Goal: Task Accomplishment & Management: Complete application form

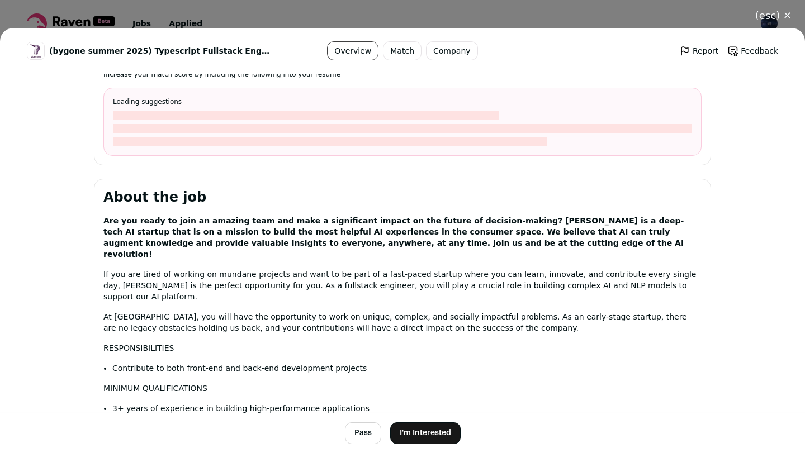
scroll to position [599, 0]
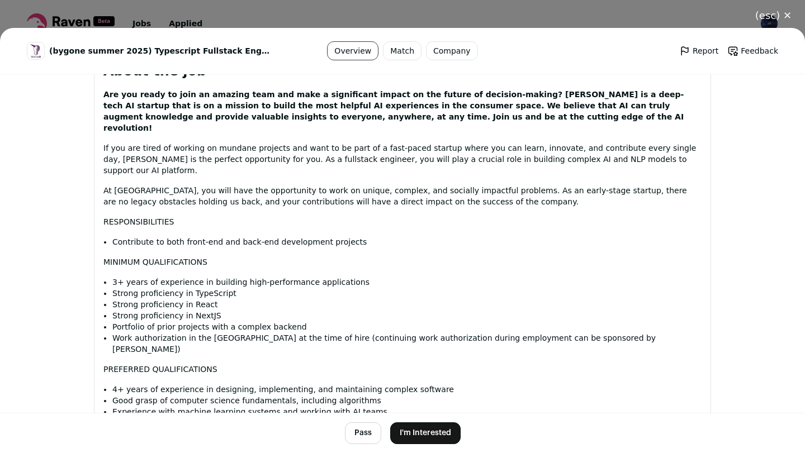
click at [440, 433] on button "I'm Interested" at bounding box center [425, 434] width 70 height 22
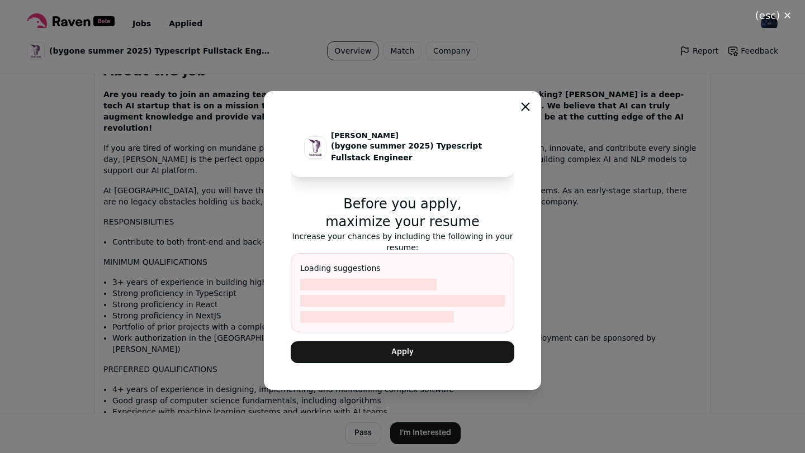
click at [424, 361] on button "Apply" at bounding box center [403, 353] width 224 height 22
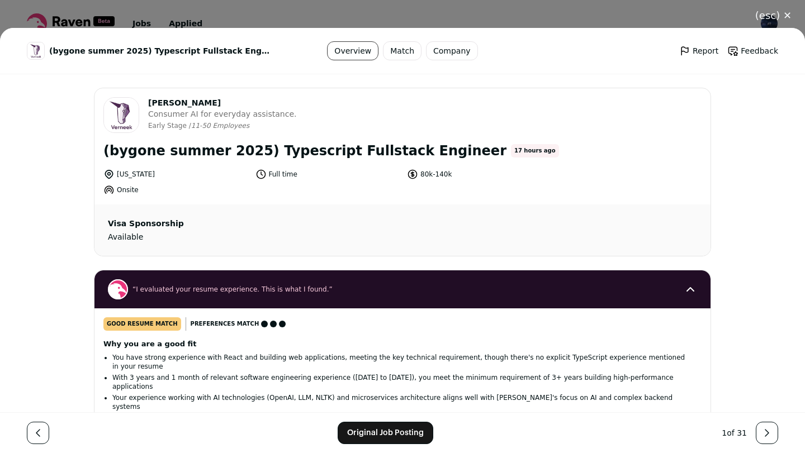
click at [174, 23] on div "(esc) ✕ (bygone summer 2025) Typescript Fullstack Engineer Overview Match Compa…" at bounding box center [402, 226] width 805 height 453
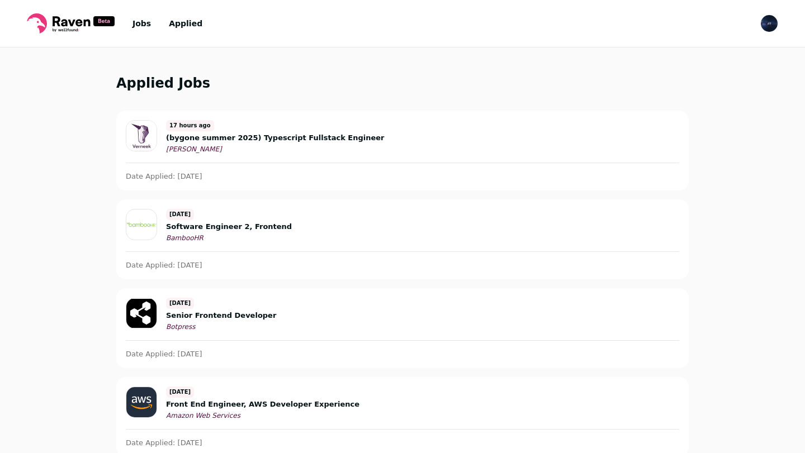
click at [141, 22] on link "Jobs" at bounding box center [141, 23] width 18 height 9
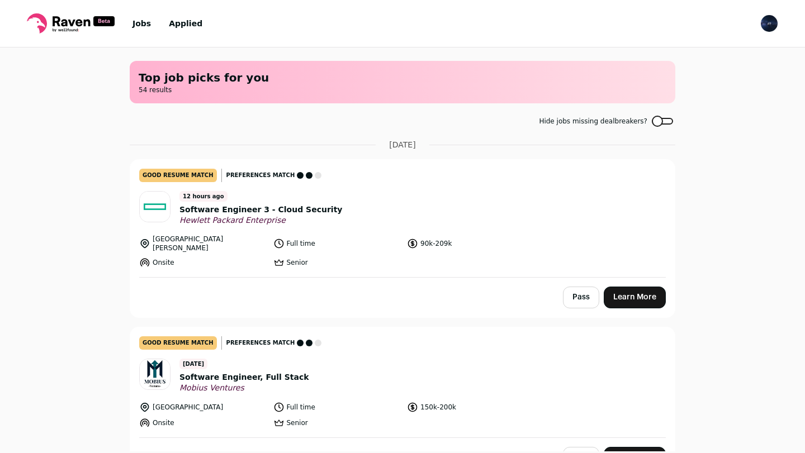
click at [665, 118] on div at bounding box center [662, 121] width 21 height 7
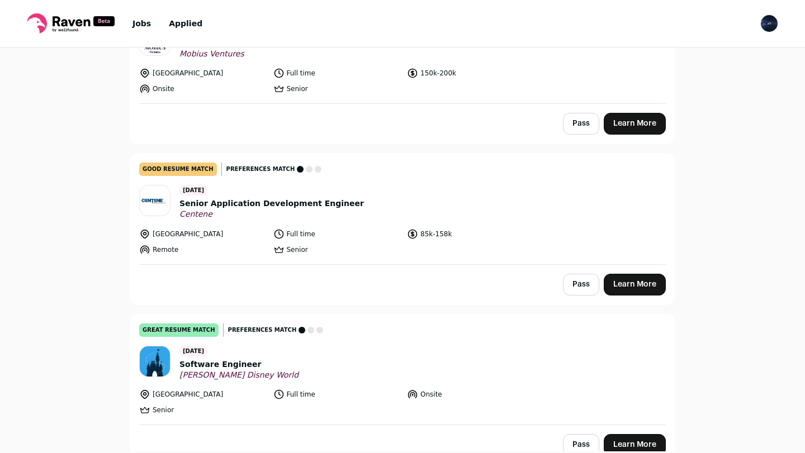
scroll to position [437, 0]
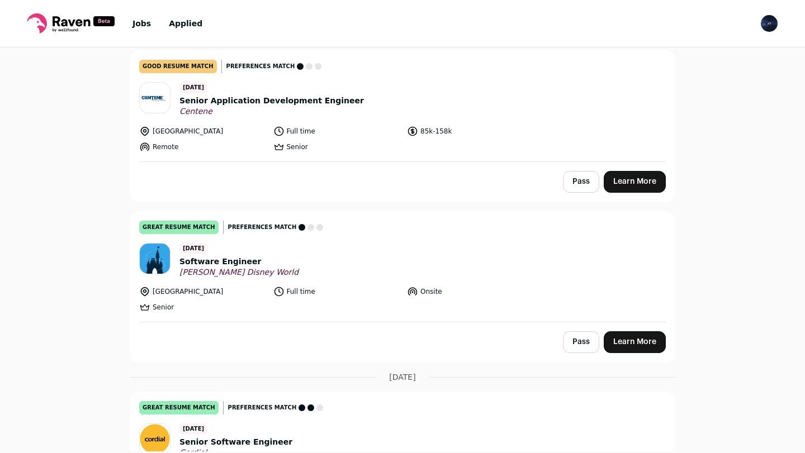
click at [642, 337] on link "Learn More" at bounding box center [635, 343] width 62 height 22
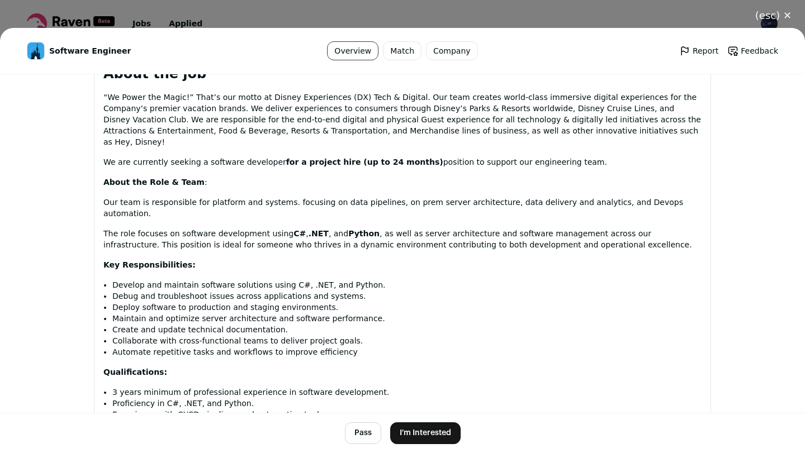
scroll to position [583, 0]
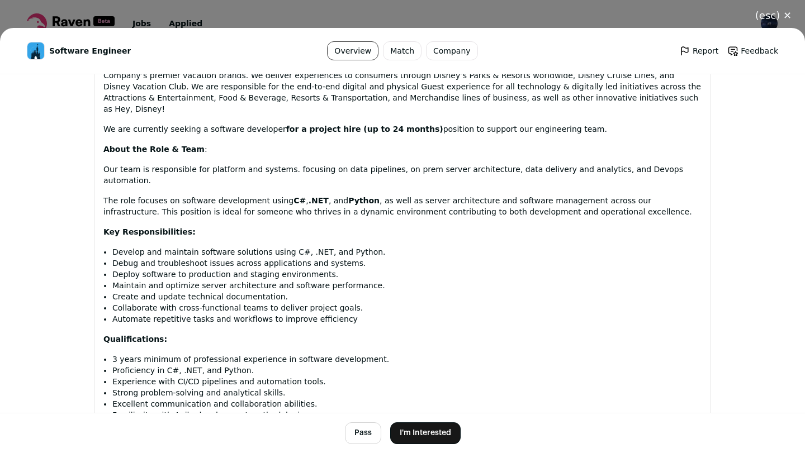
click at [291, 7] on div "(esc) ✕ Software Engineer Overview Match Company Report Feedback Report Feedbac…" at bounding box center [402, 226] width 805 height 453
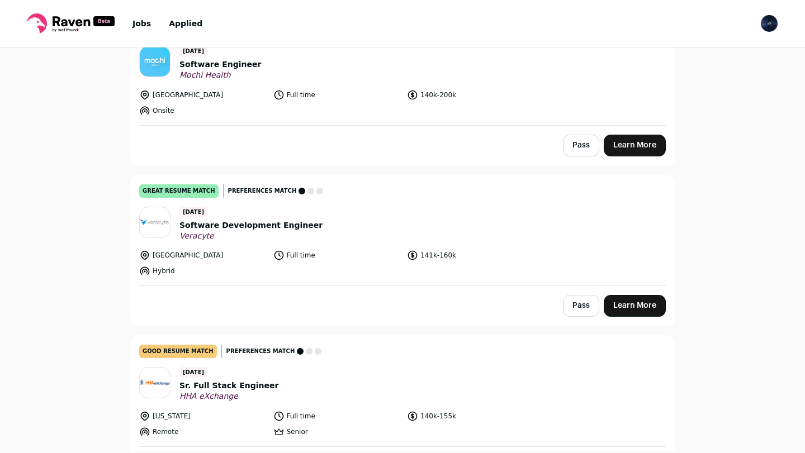
scroll to position [1464, 0]
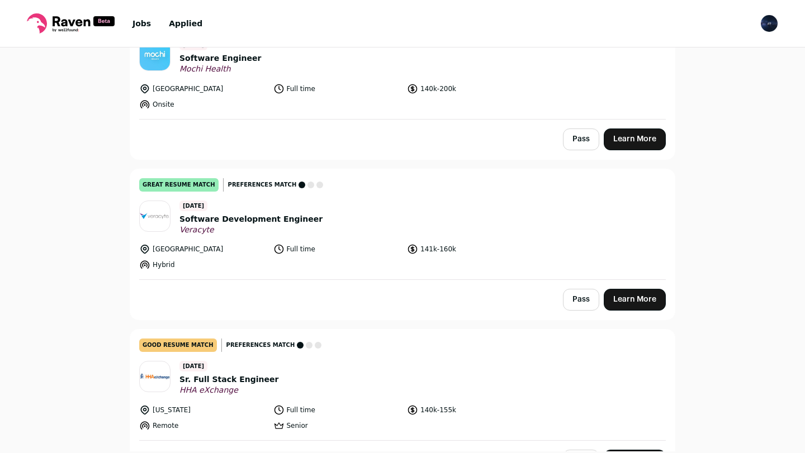
click at [622, 296] on link "Learn More" at bounding box center [635, 300] width 62 height 22
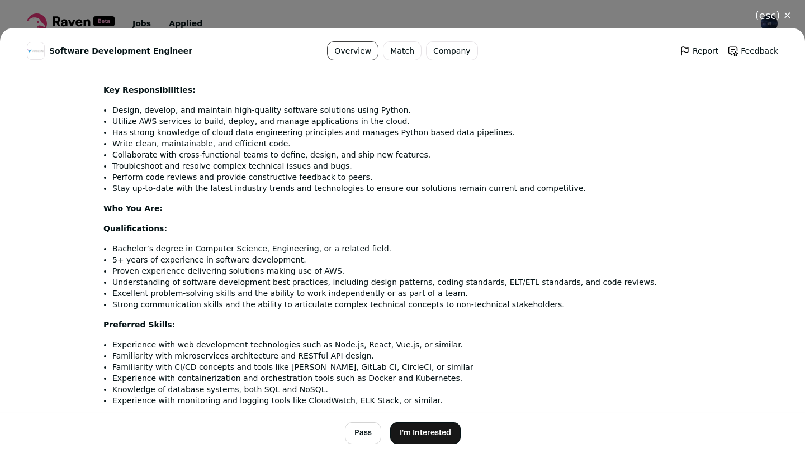
scroll to position [907, 0]
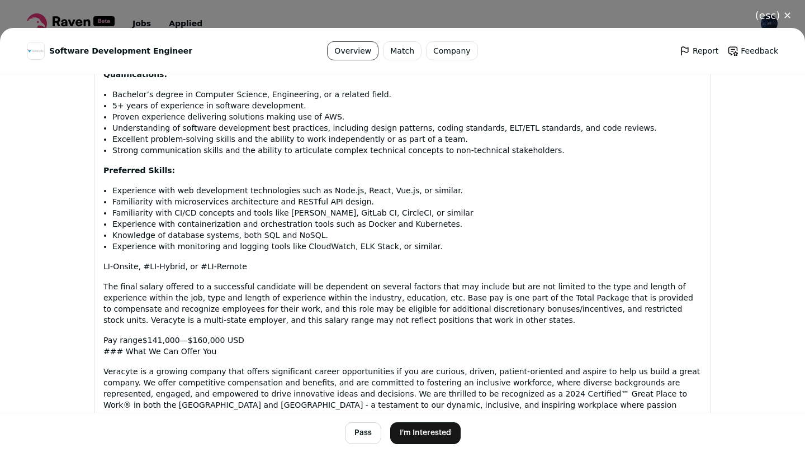
click at [325, 14] on div "(esc) ✕ Software Development Engineer Overview Match Company Report Feedback Re…" at bounding box center [402, 226] width 805 height 453
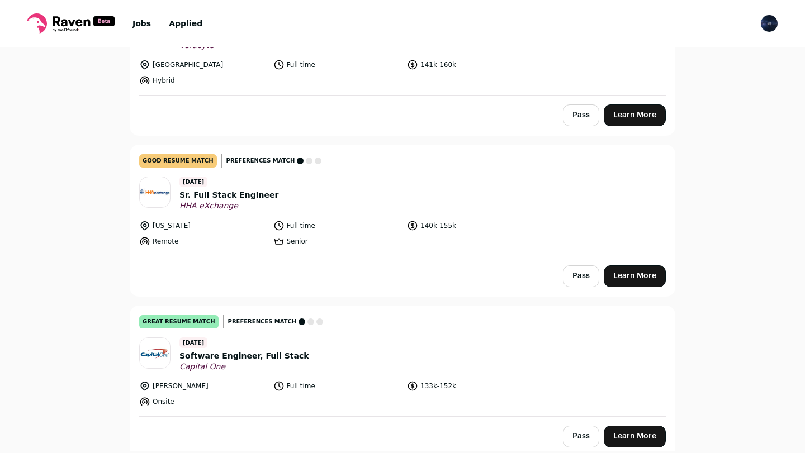
scroll to position [1776, 0]
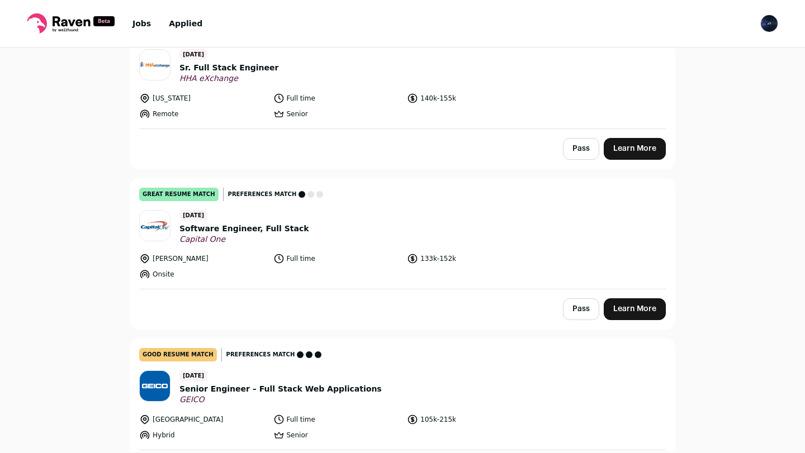
click at [384, 263] on li "Full time" at bounding box center [336, 258] width 127 height 11
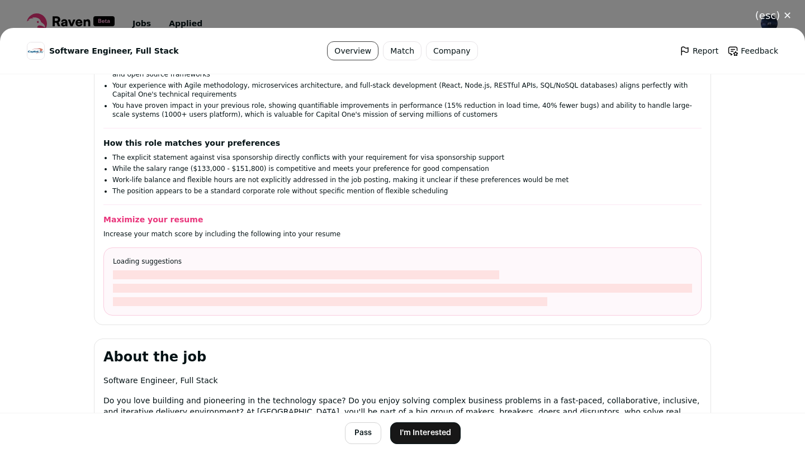
scroll to position [253, 0]
click at [302, 13] on div "(esc) ✕ Software Engineer, Full Stack Overview Match Company Report Feedback Re…" at bounding box center [402, 226] width 805 height 453
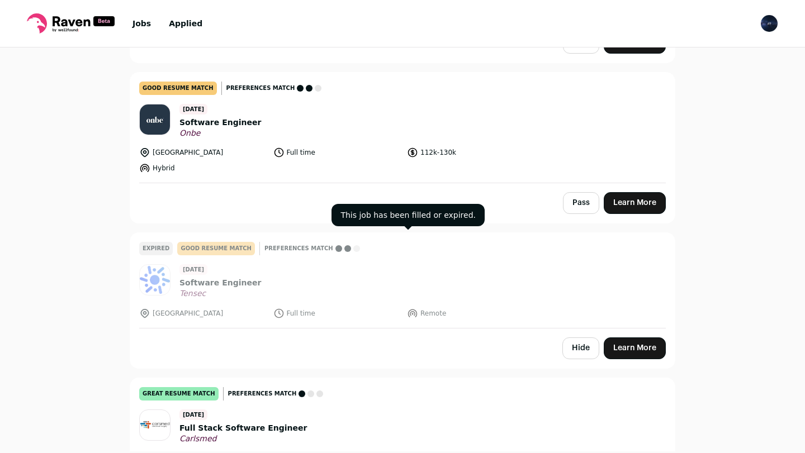
scroll to position [2204, 0]
click at [633, 208] on link "Learn More" at bounding box center [635, 203] width 62 height 22
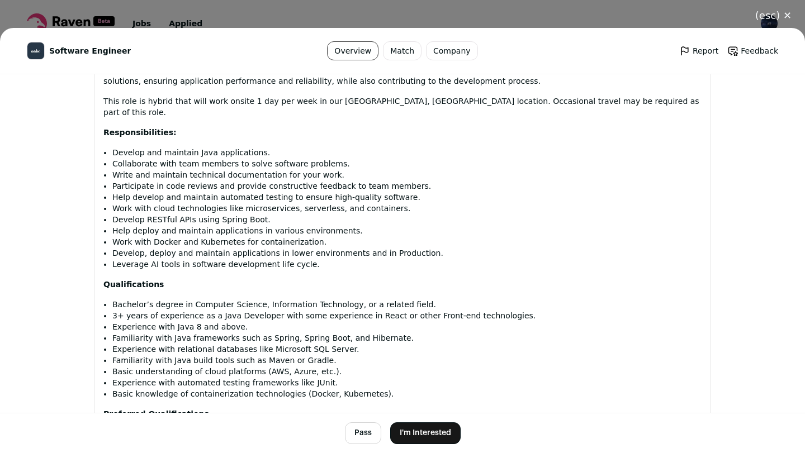
scroll to position [770, 0]
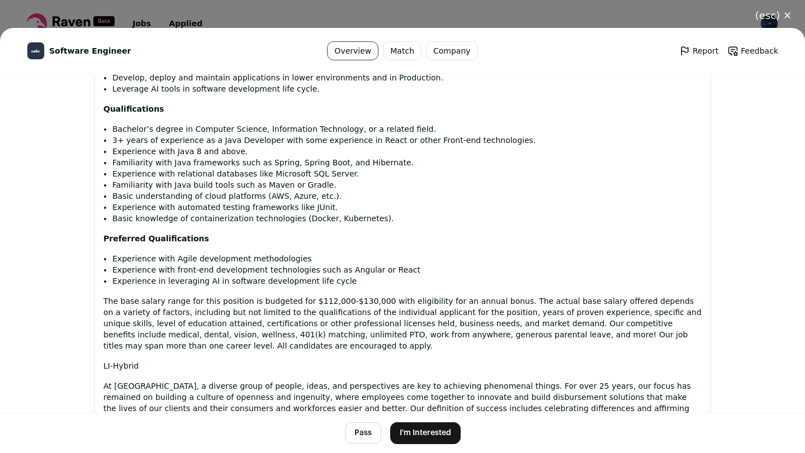
click at [437, 433] on button "I'm Interested" at bounding box center [425, 434] width 70 height 22
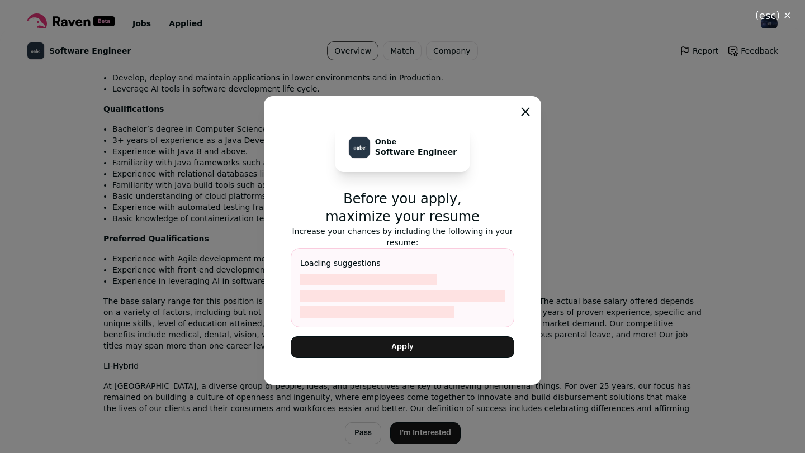
click at [445, 343] on button "Apply" at bounding box center [403, 348] width 224 height 22
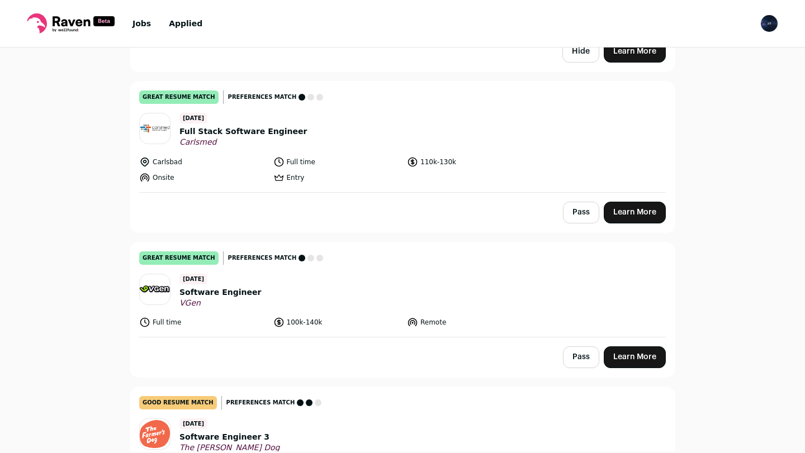
scroll to position [2598, 0]
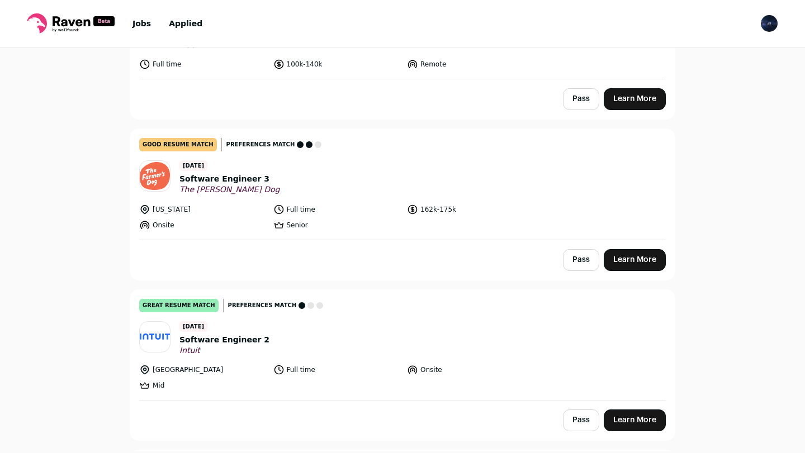
click at [636, 267] on link "Learn More" at bounding box center [635, 260] width 62 height 22
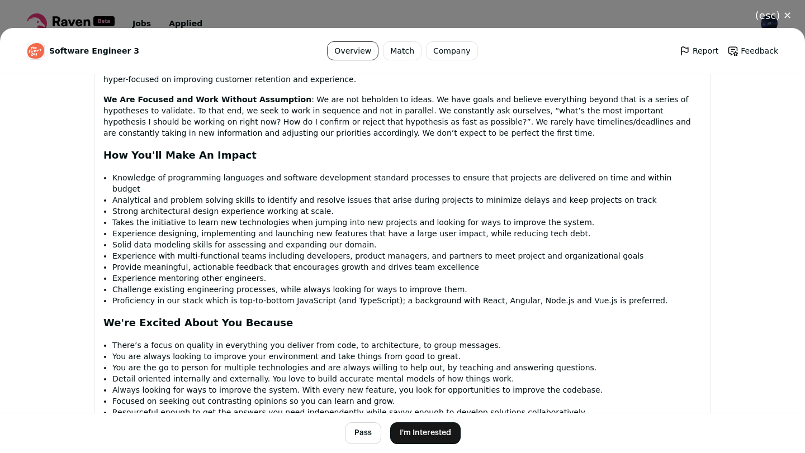
scroll to position [1179, 0]
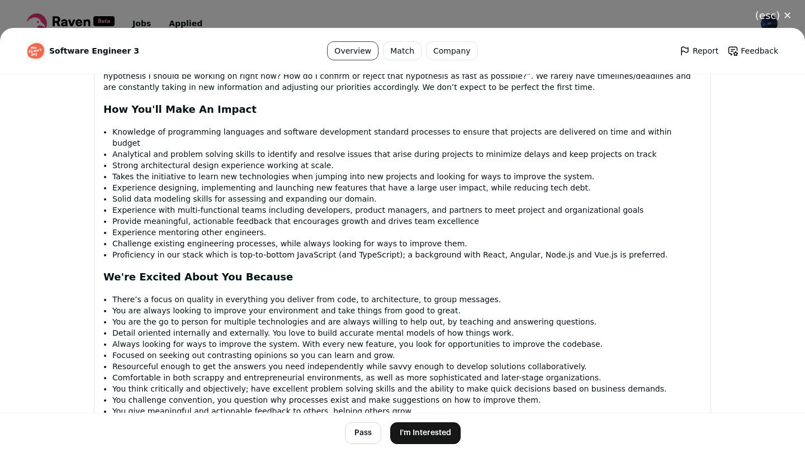
click at [334, 4] on div "(esc) ✕ Software Engineer 3 Overview Match Company Report Feedback Report Feedb…" at bounding box center [402, 226] width 805 height 453
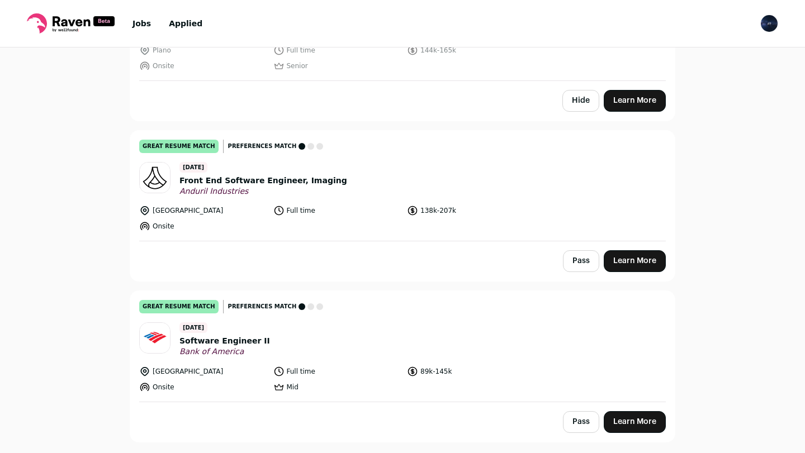
scroll to position [3902, 0]
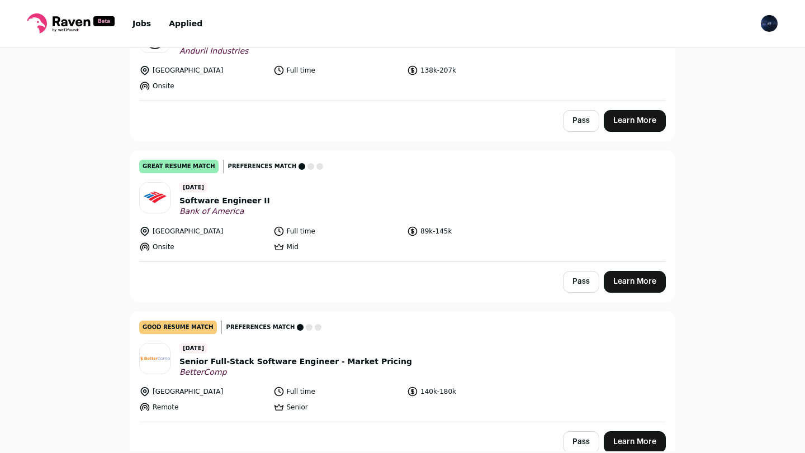
click at [631, 293] on link "Learn More" at bounding box center [635, 282] width 62 height 22
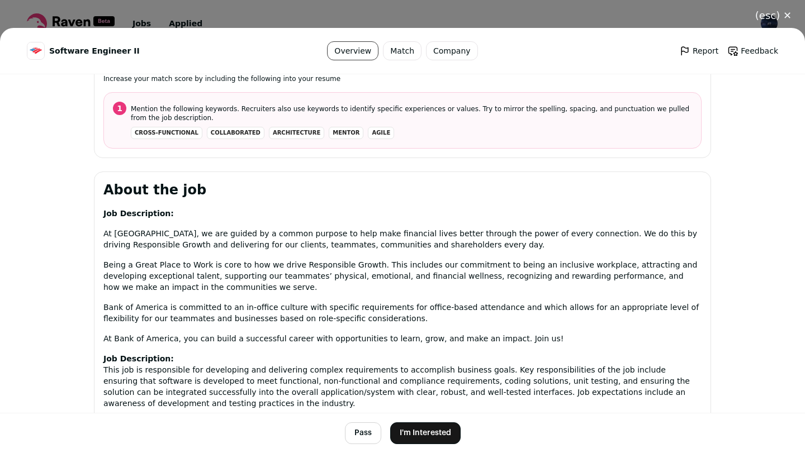
scroll to position [452, 0]
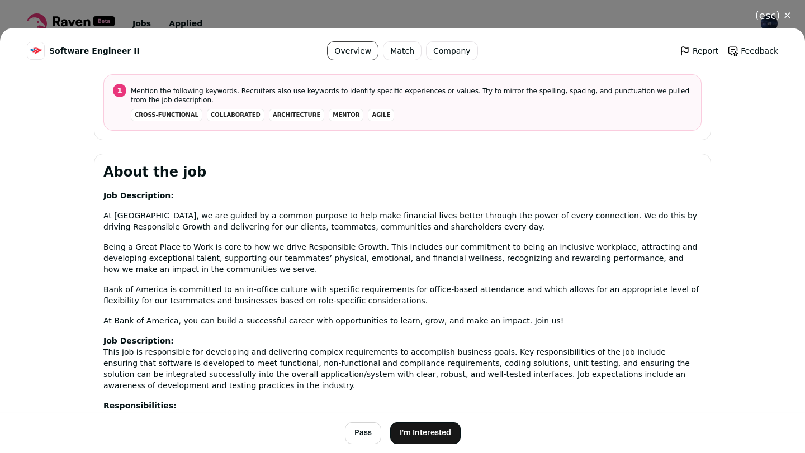
click at [229, 13] on div "(esc) ✕ Software Engineer II Overview Match Company Report Feedback Report Feed…" at bounding box center [402, 226] width 805 height 453
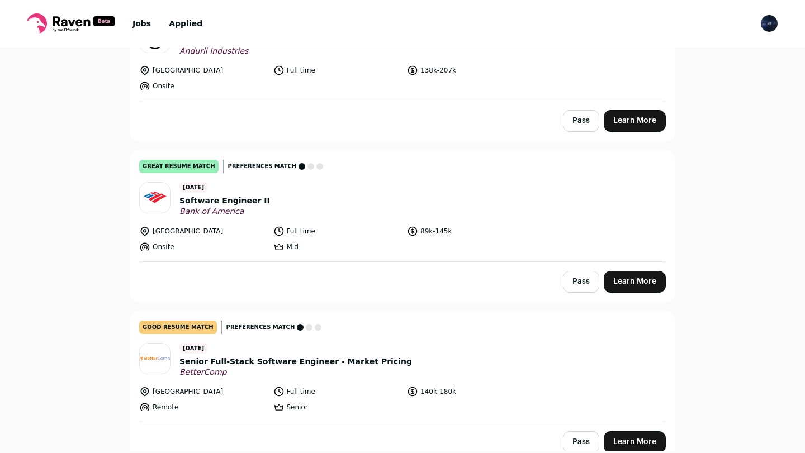
scroll to position [3829, 0]
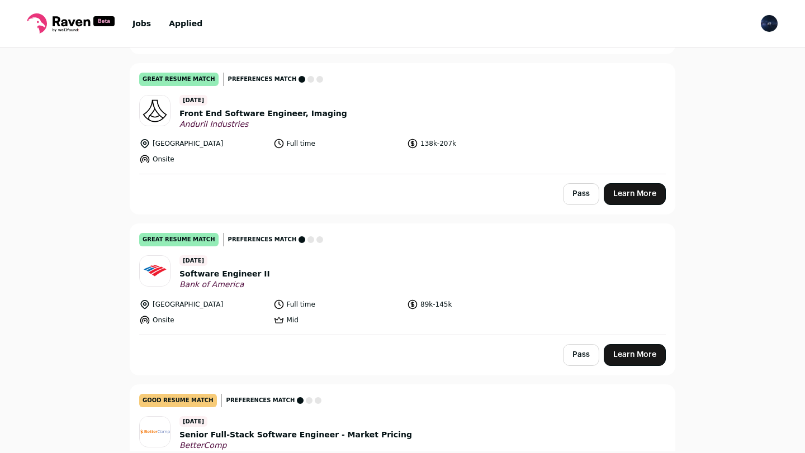
click at [334, 130] on header "4 days ago Front End Software Engineer, Imaging Anduril Industries" at bounding box center [402, 112] width 527 height 35
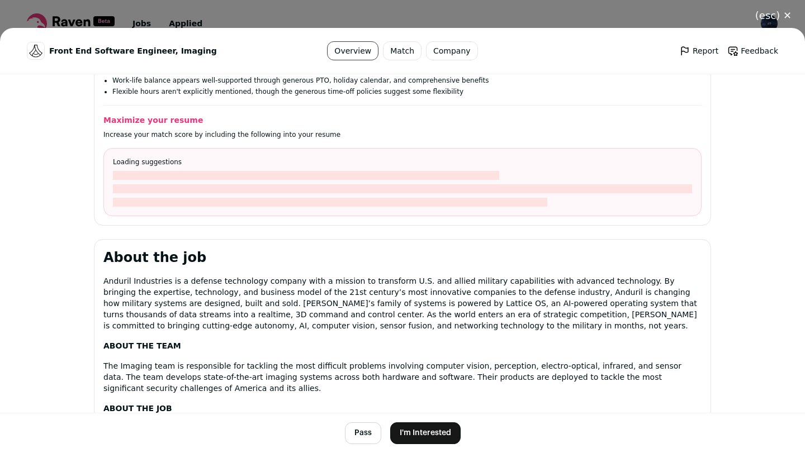
scroll to position [281, 0]
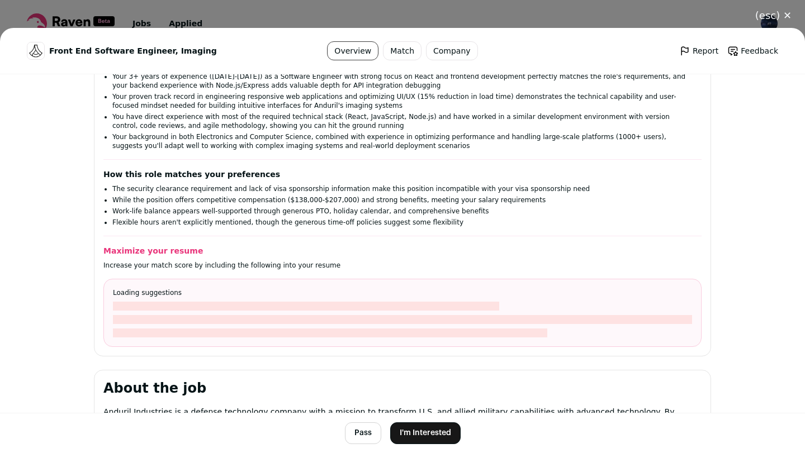
click at [288, 13] on div "(esc) ✕ Front End Software Engineer, Imaging Overview Match Company Report Feed…" at bounding box center [402, 226] width 805 height 453
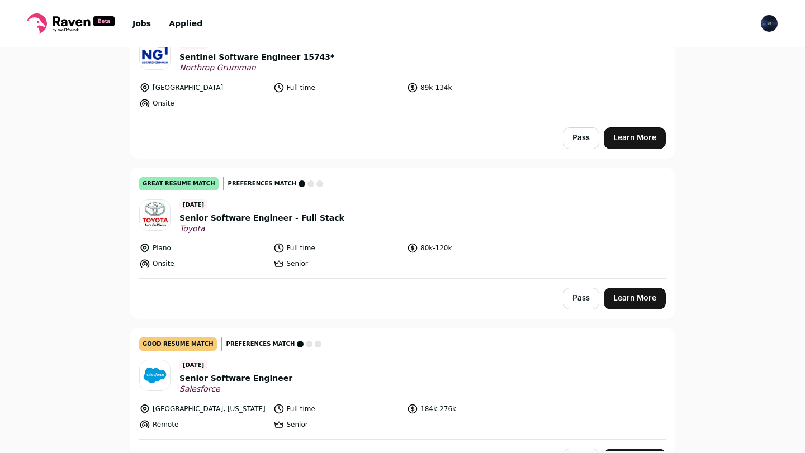
scroll to position [4448, 0]
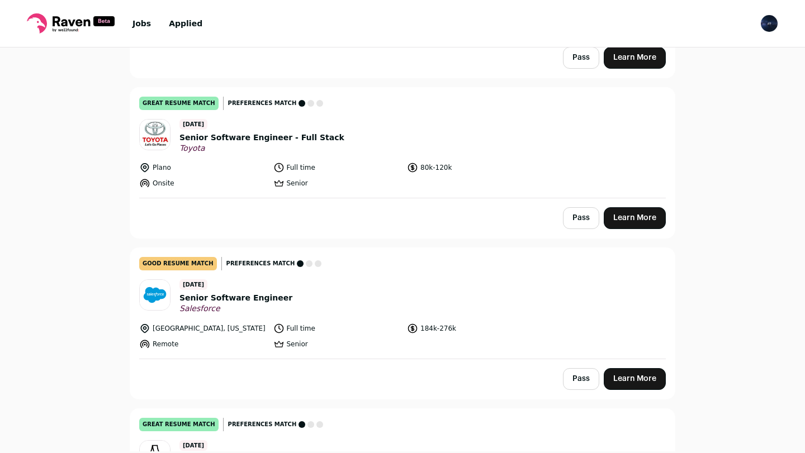
click at [348, 189] on li "Senior" at bounding box center [336, 183] width 127 height 11
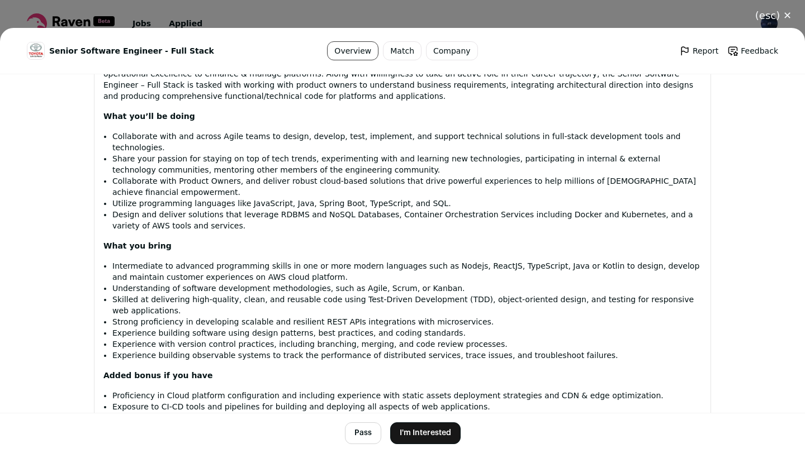
scroll to position [795, 0]
click at [424, 440] on button "I'm Interested" at bounding box center [425, 434] width 70 height 22
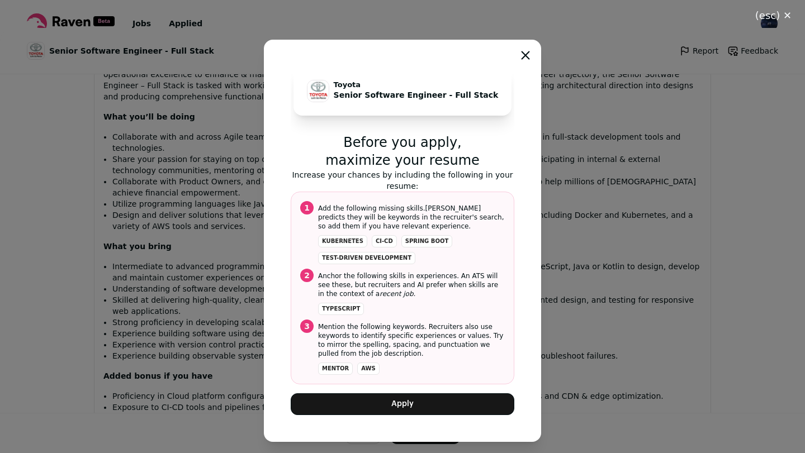
click at [429, 403] on button "Apply" at bounding box center [403, 405] width 224 height 22
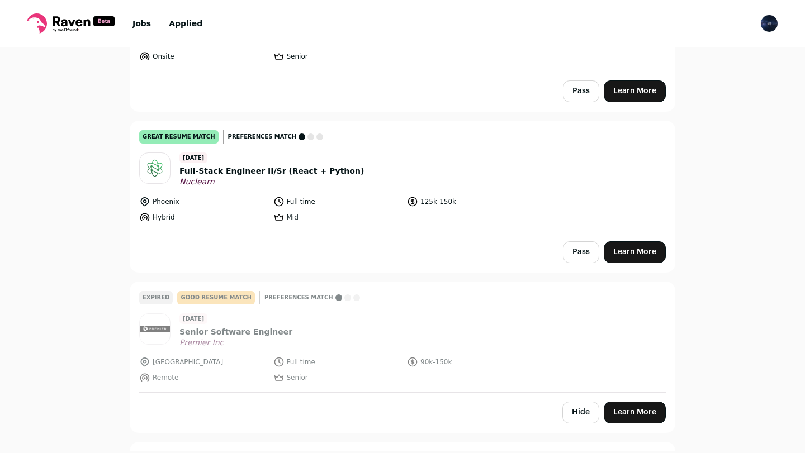
scroll to position [6511, 0]
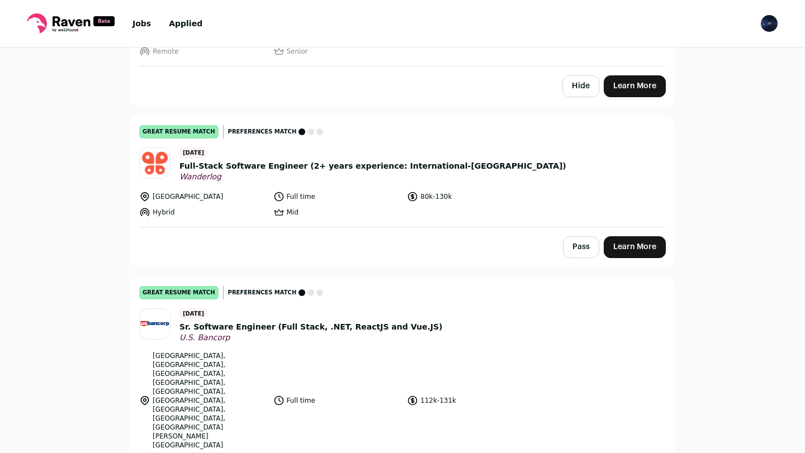
click at [271, 343] on span "U.S. Bancorp" at bounding box center [310, 338] width 263 height 10
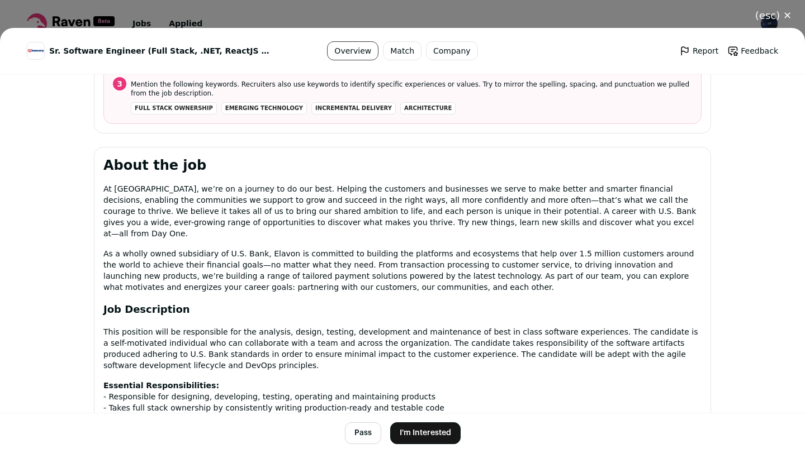
scroll to position [283, 0]
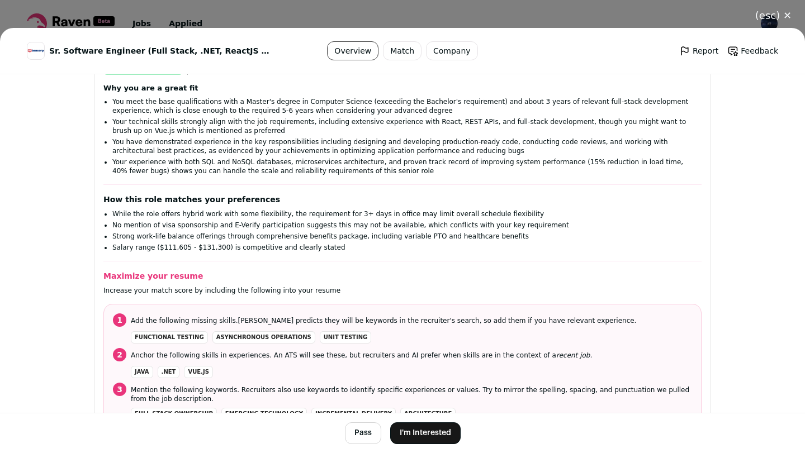
click at [441, 436] on button "I'm Interested" at bounding box center [425, 434] width 70 height 22
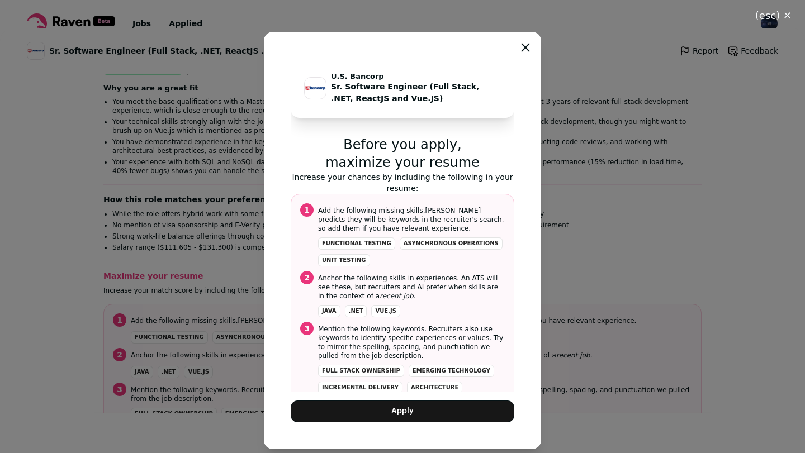
click at [437, 414] on button "Apply" at bounding box center [403, 412] width 224 height 22
